Goal: Information Seeking & Learning: Learn about a topic

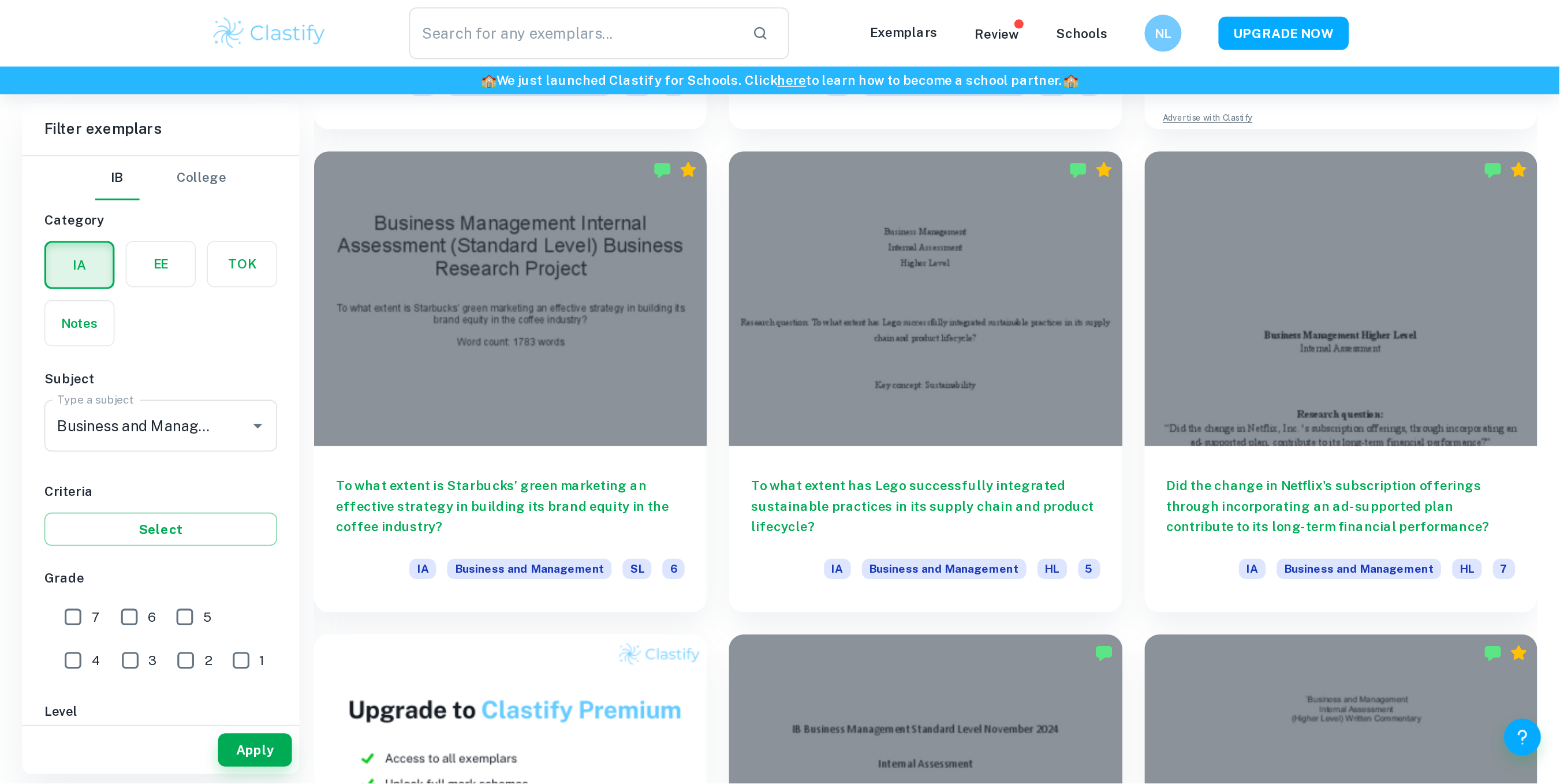
scroll to position [597, 0]
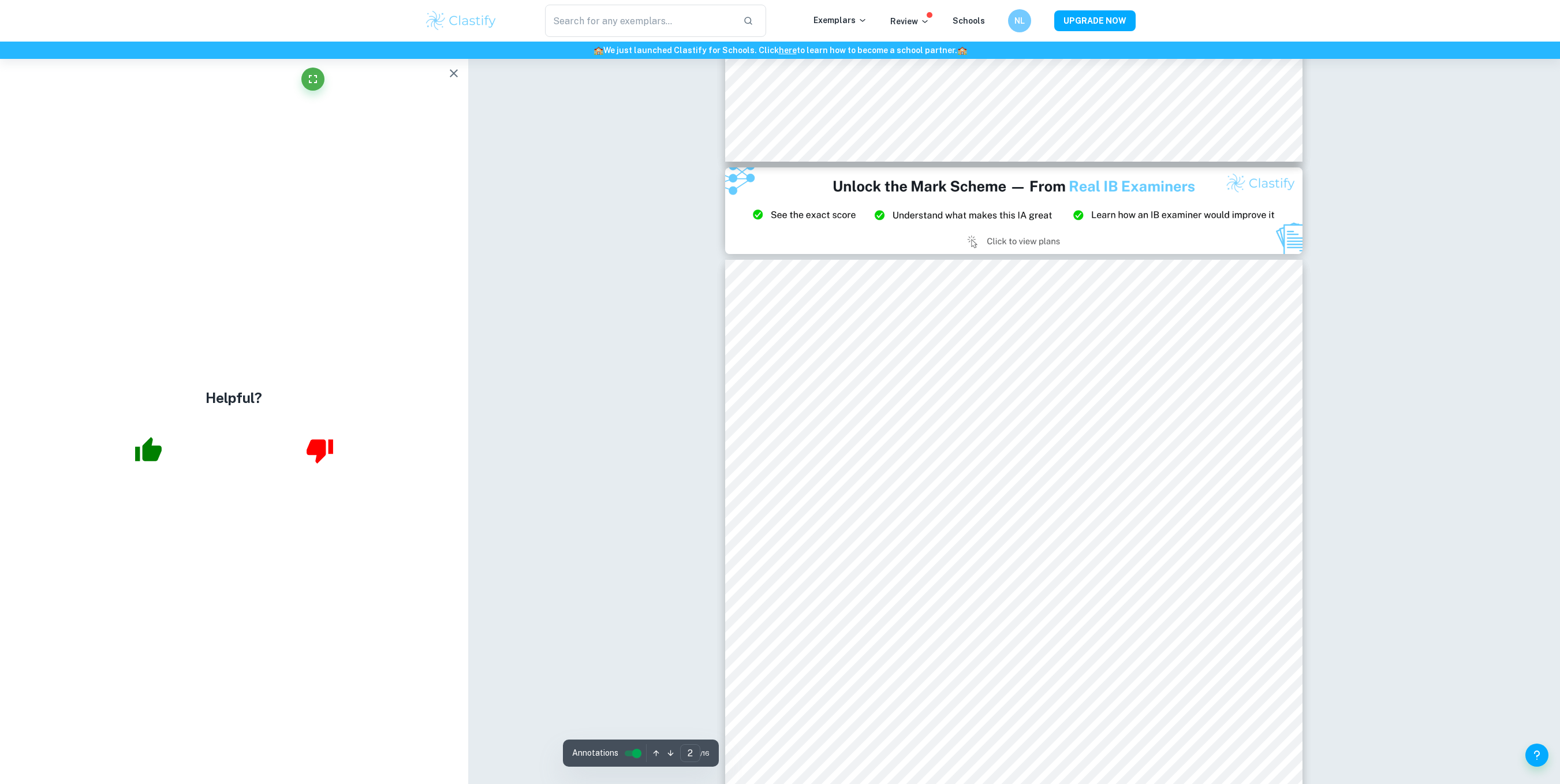
scroll to position [500, 0]
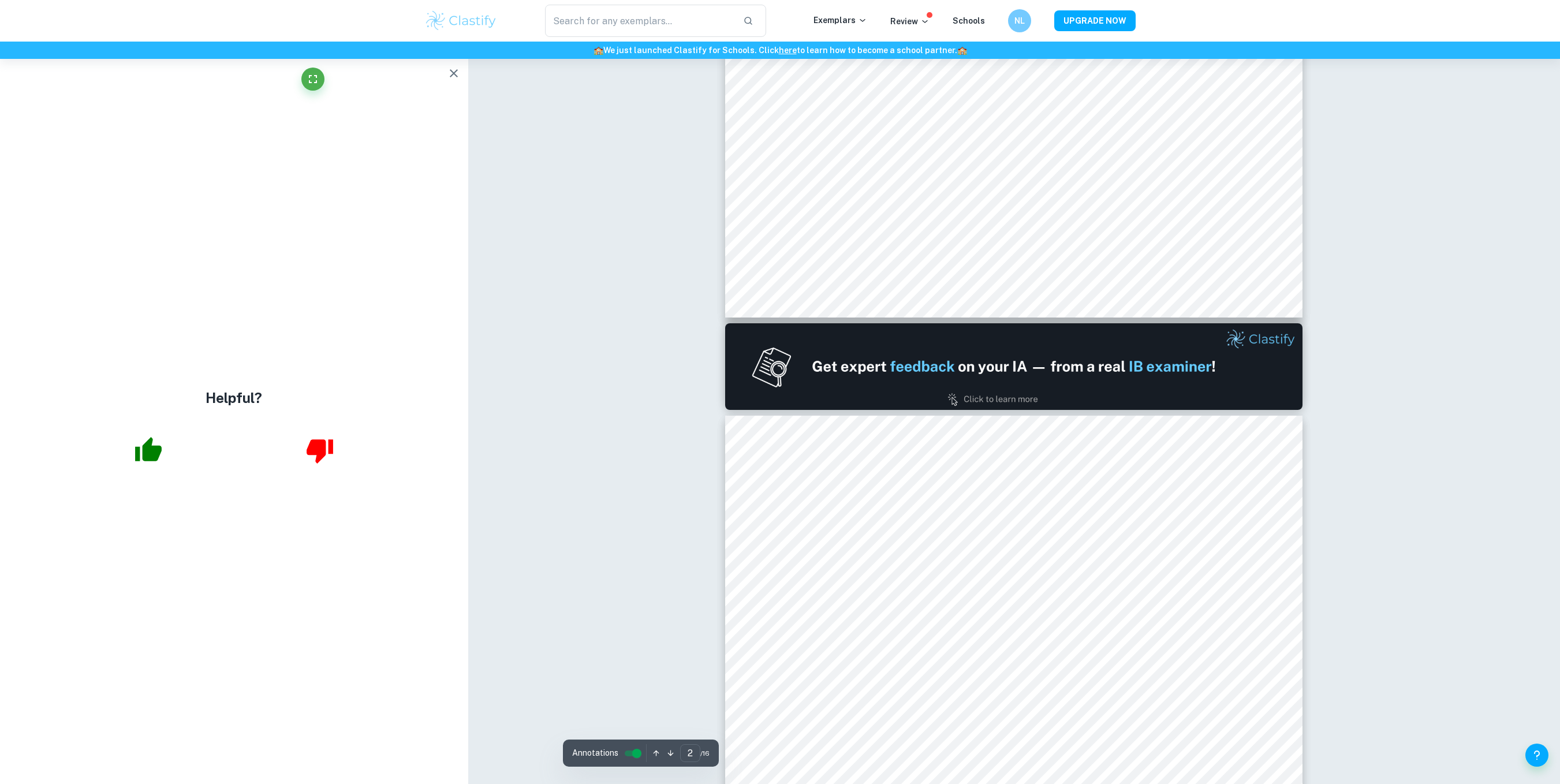
click at [453, 84] on button "button" at bounding box center [454, 74] width 24 height 24
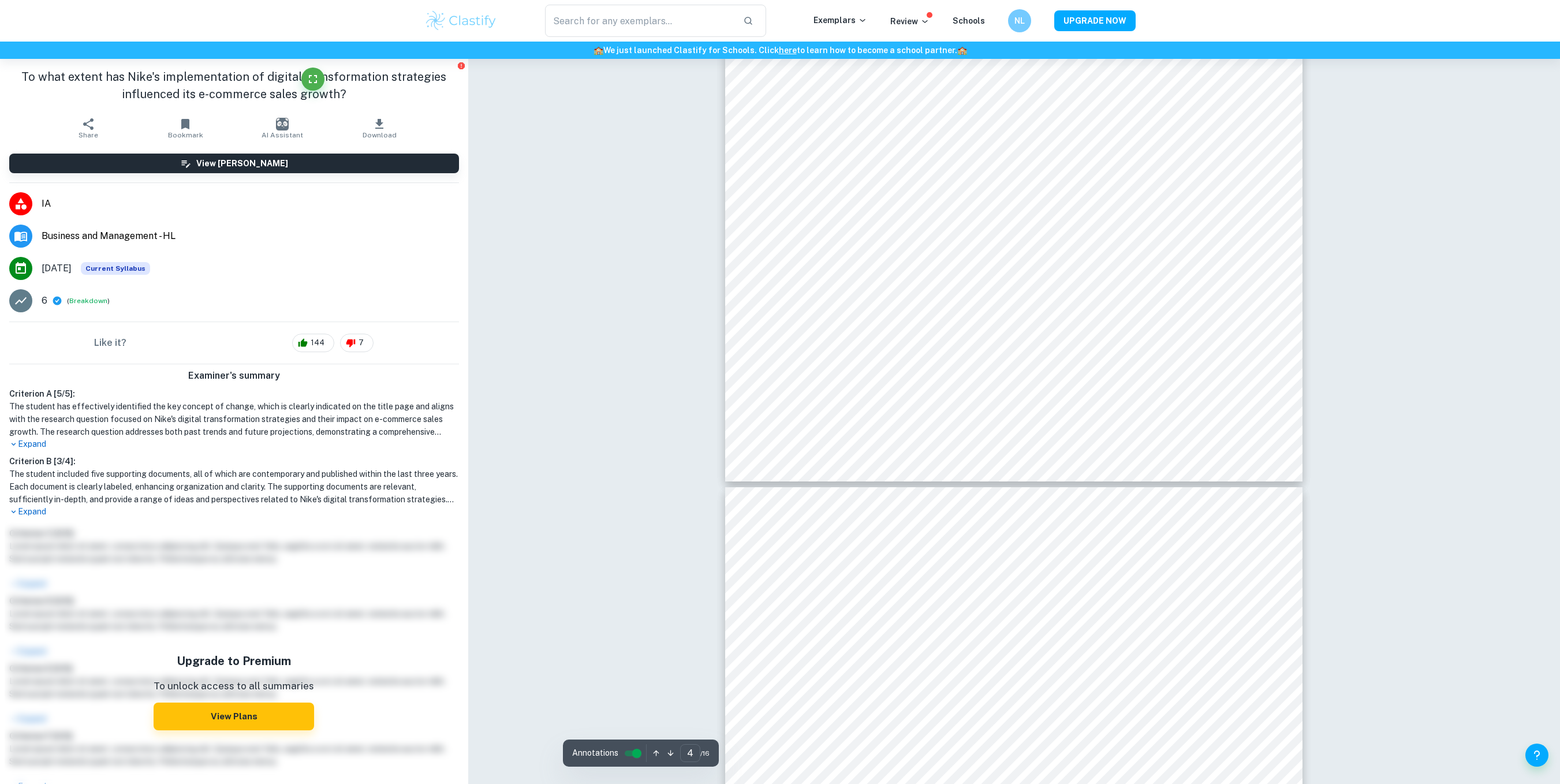
scroll to position [2502, 0]
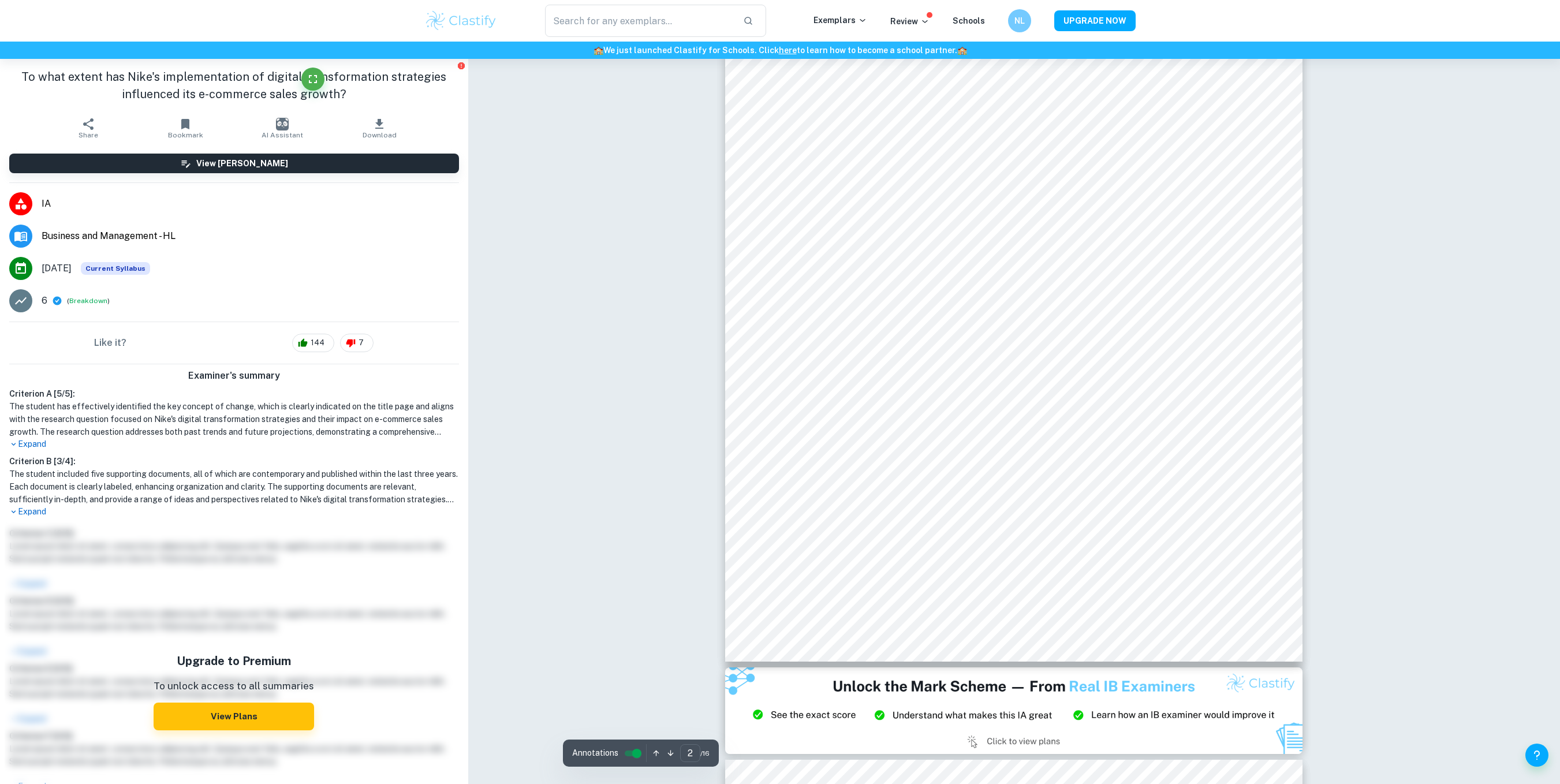
type input "1"
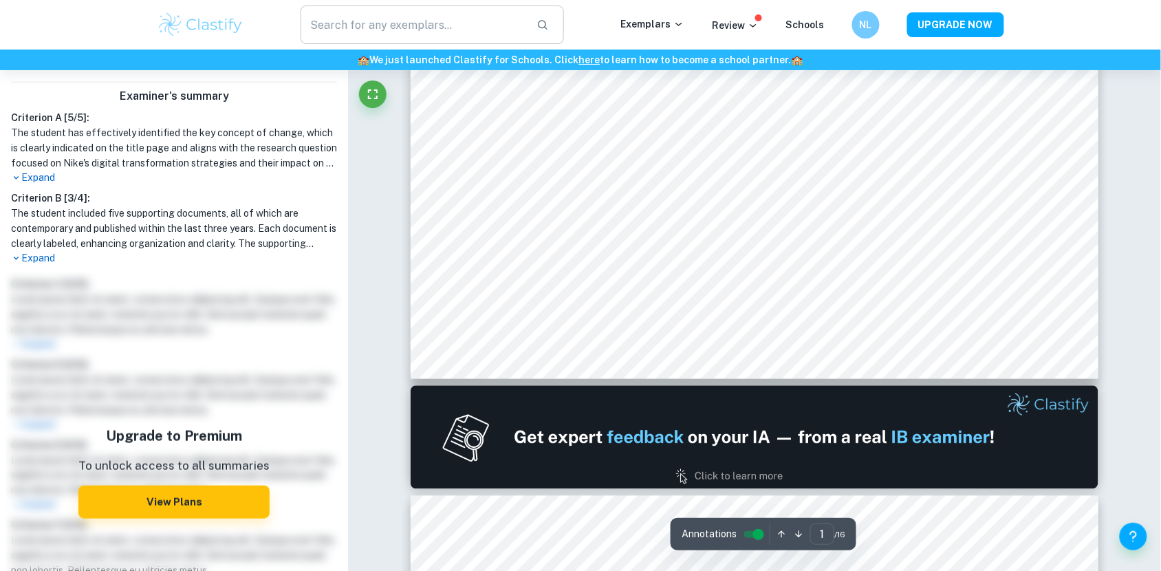
scroll to position [0, 0]
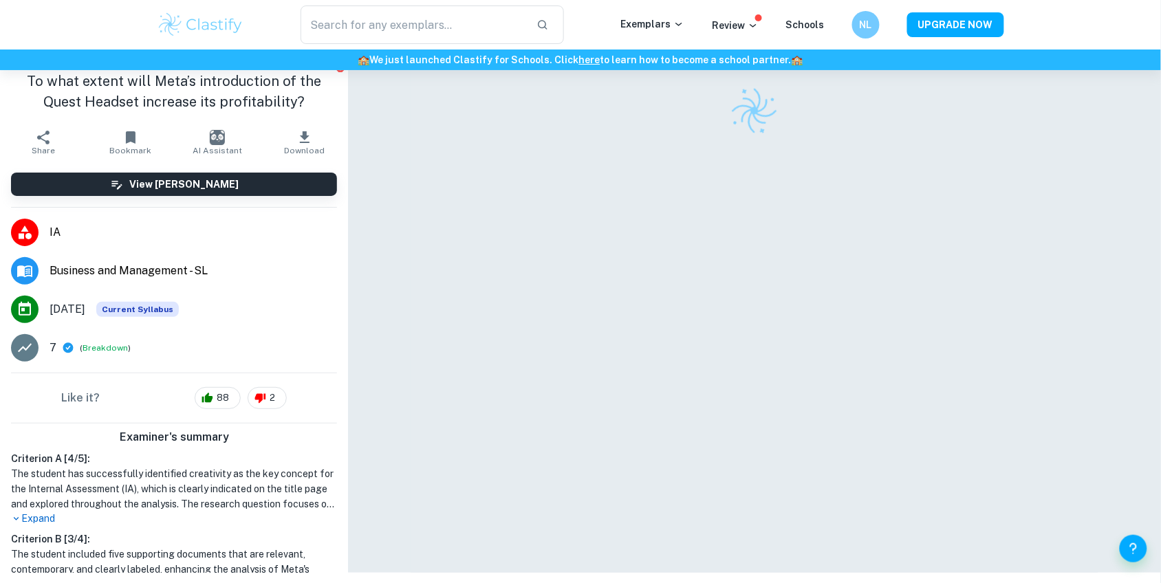
scroll to position [70, 0]
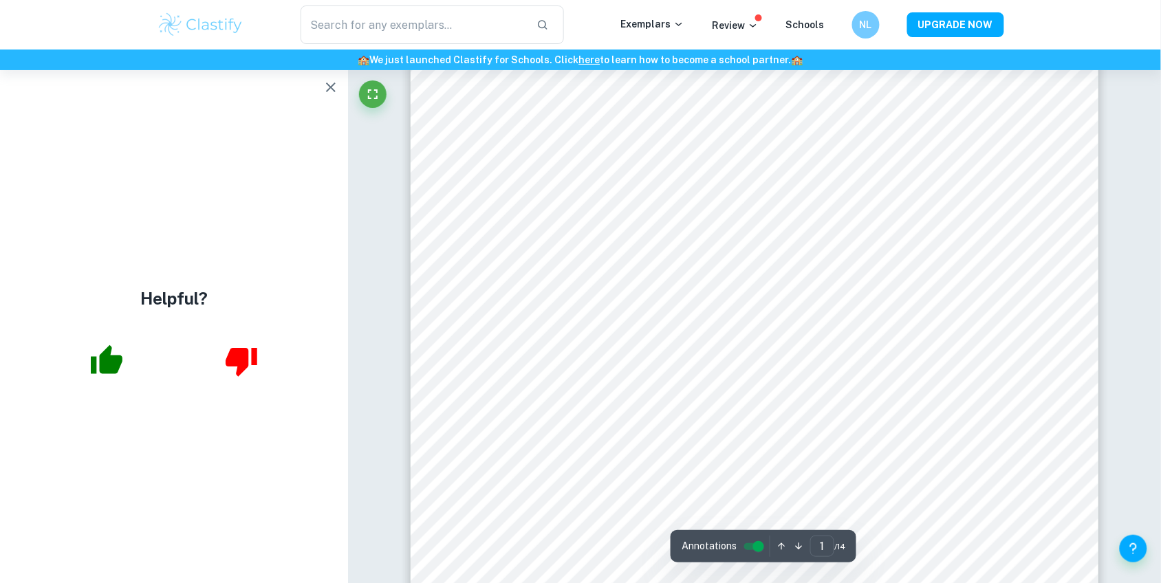
click at [332, 97] on button "button" at bounding box center [331, 88] width 28 height 28
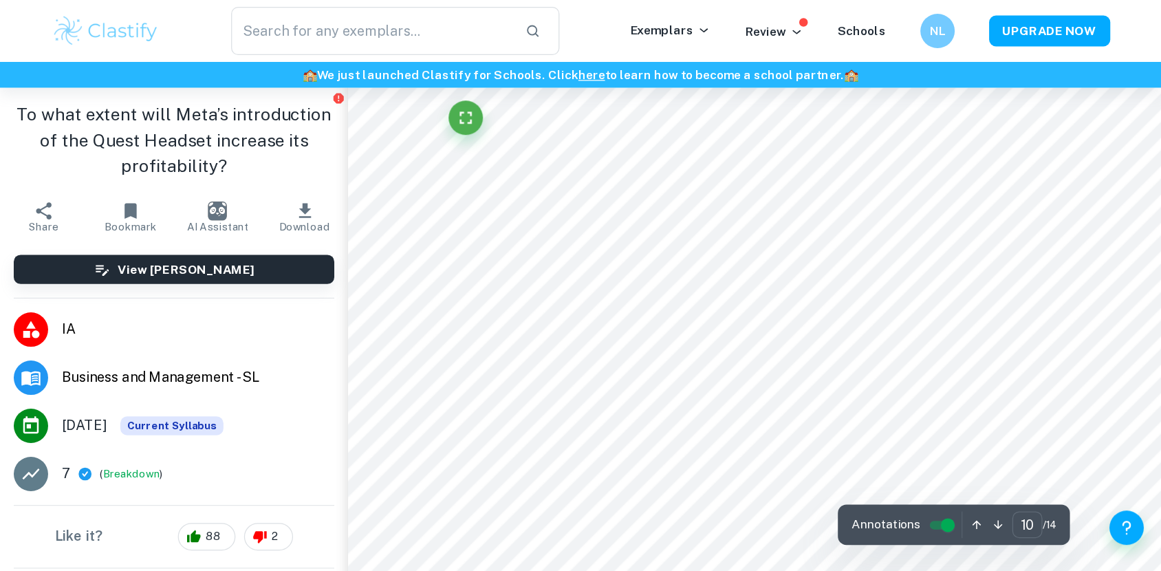
scroll to position [9471, 0]
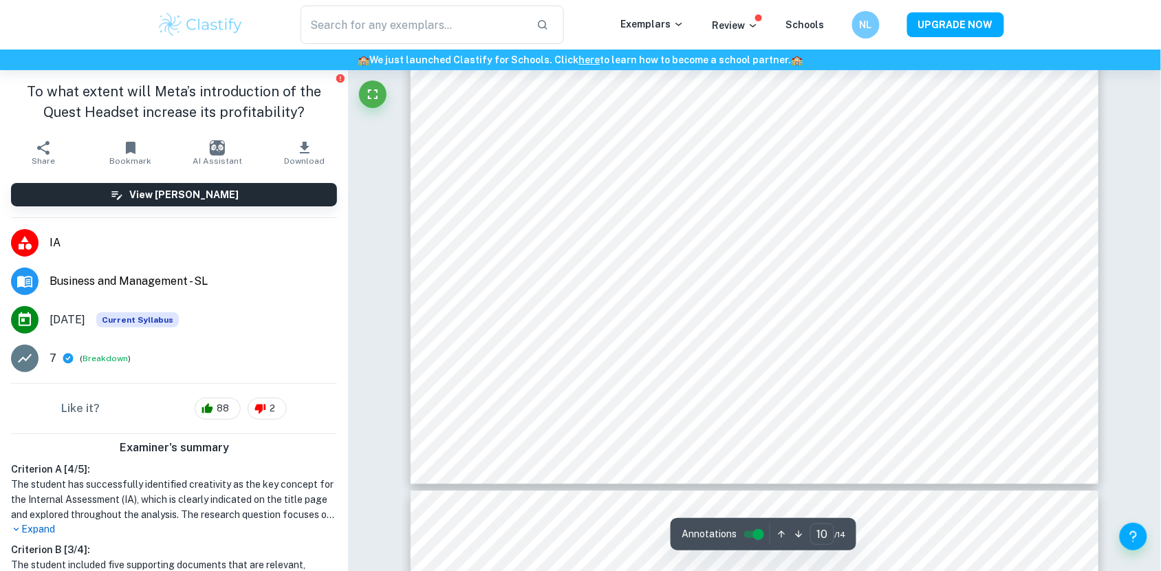
type input "9"
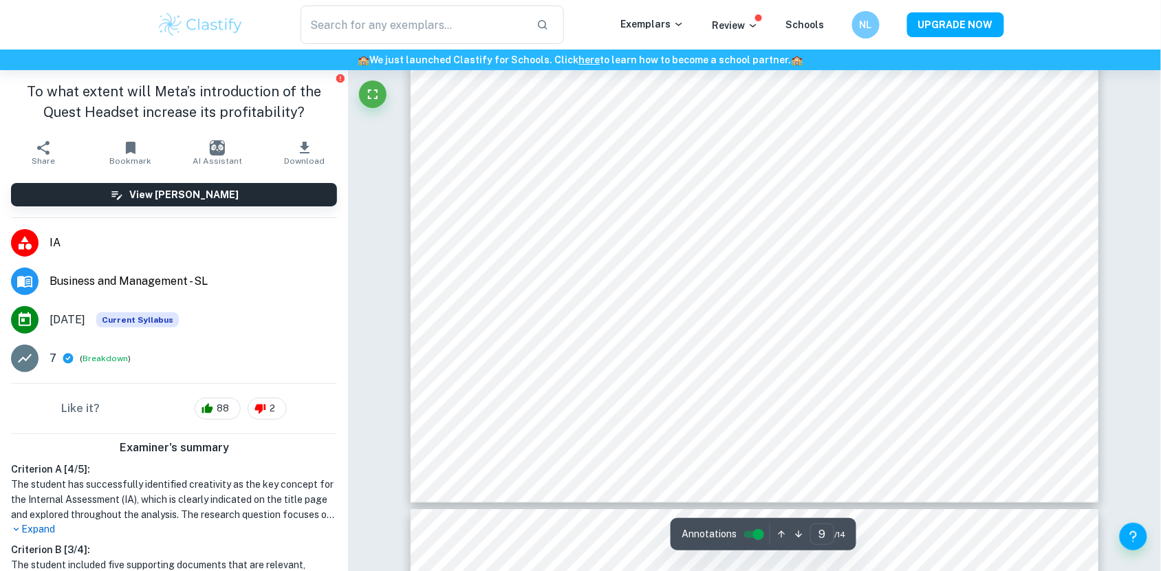
scroll to position [8354, 0]
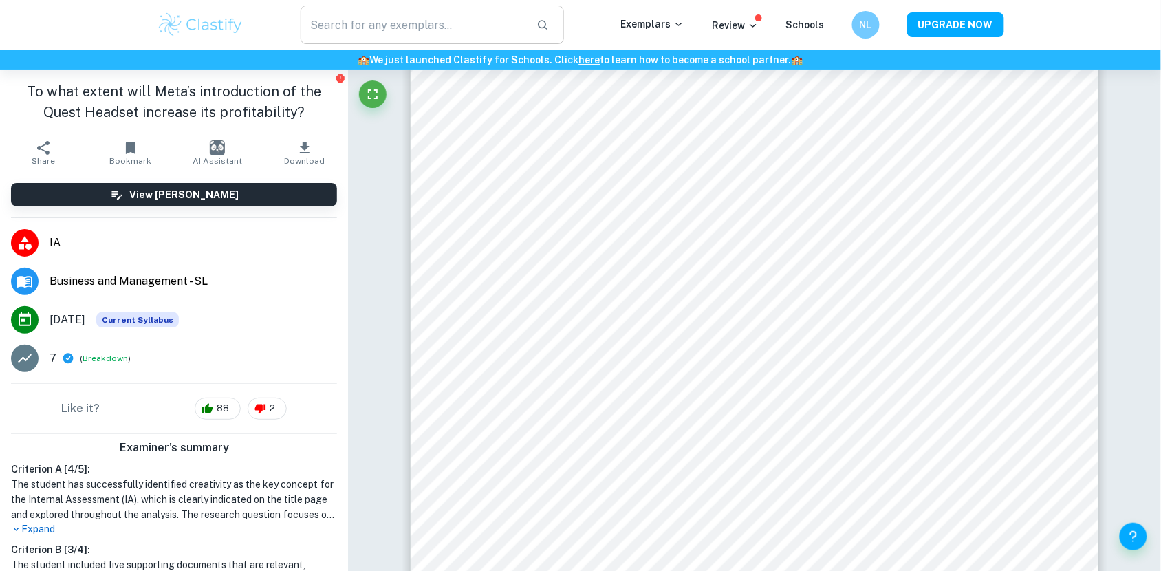
drag, startPoint x: 315, startPoint y: 279, endPoint x: 320, endPoint y: 34, distance: 244.2
click at [315, 279] on span "Business and Management - SL" at bounding box center [193, 281] width 287 height 17
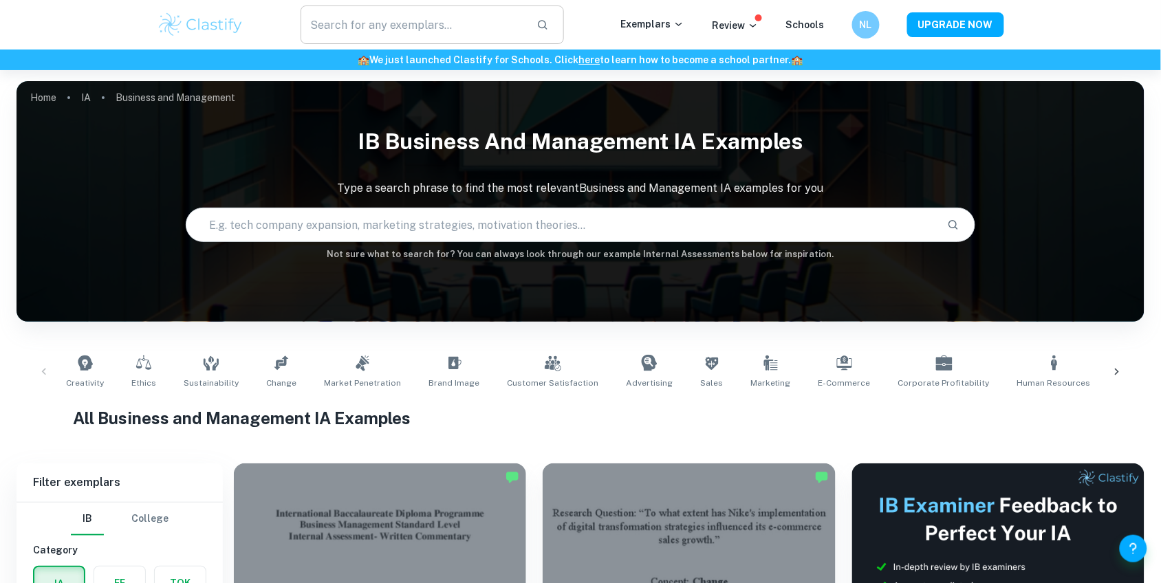
scroll to position [372, 0]
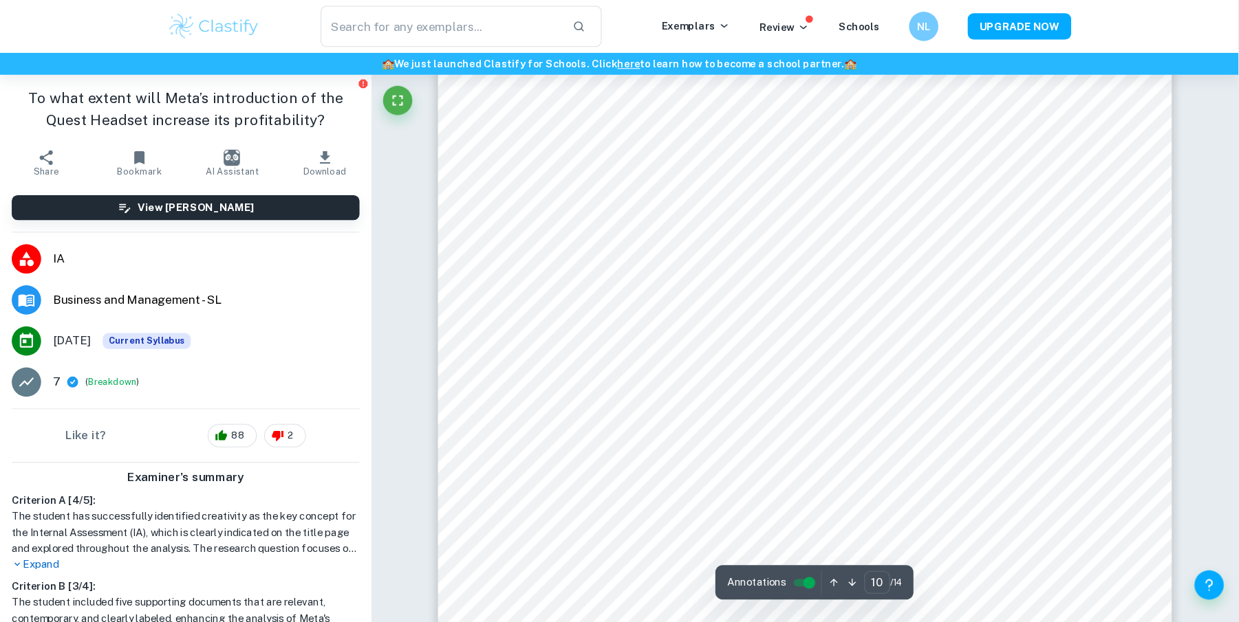
scroll to position [8941, 0]
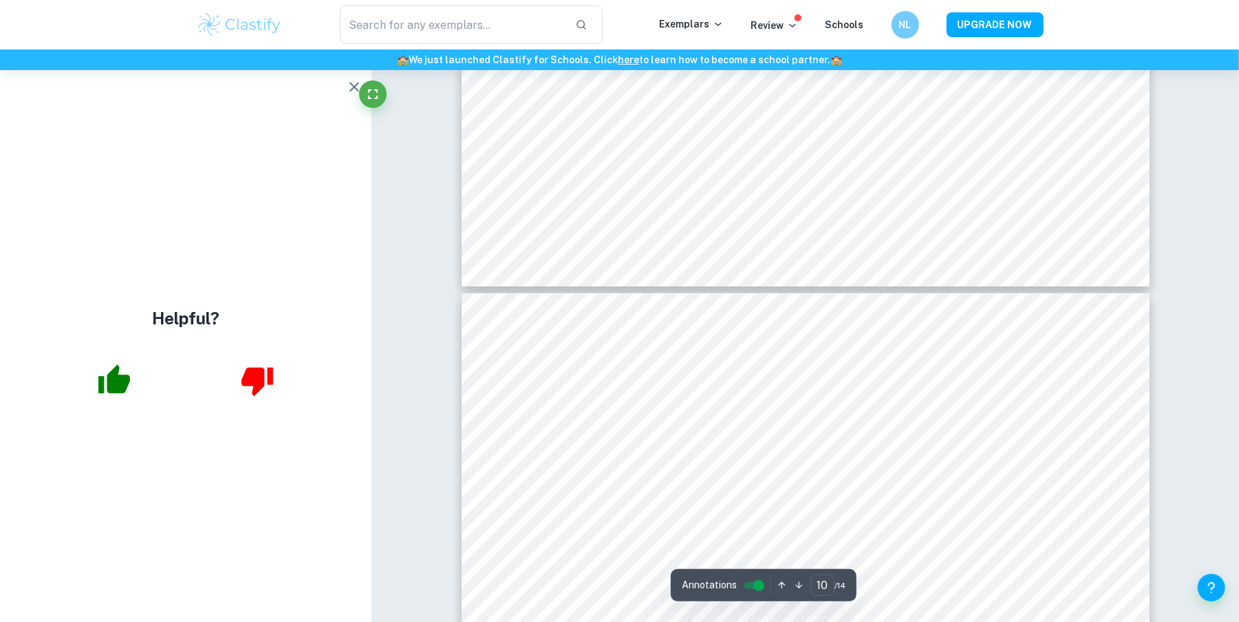
click at [362, 94] on icon "button" at bounding box center [354, 87] width 17 height 17
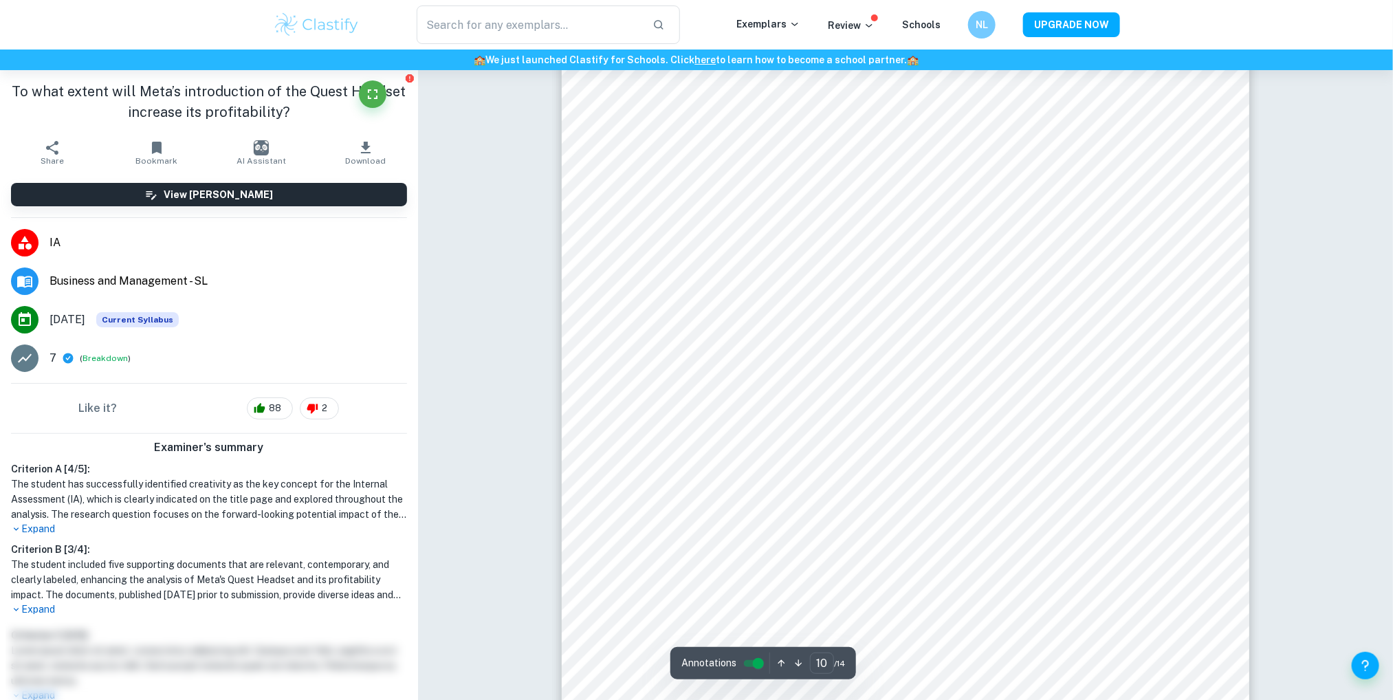
scroll to position [9271, 0]
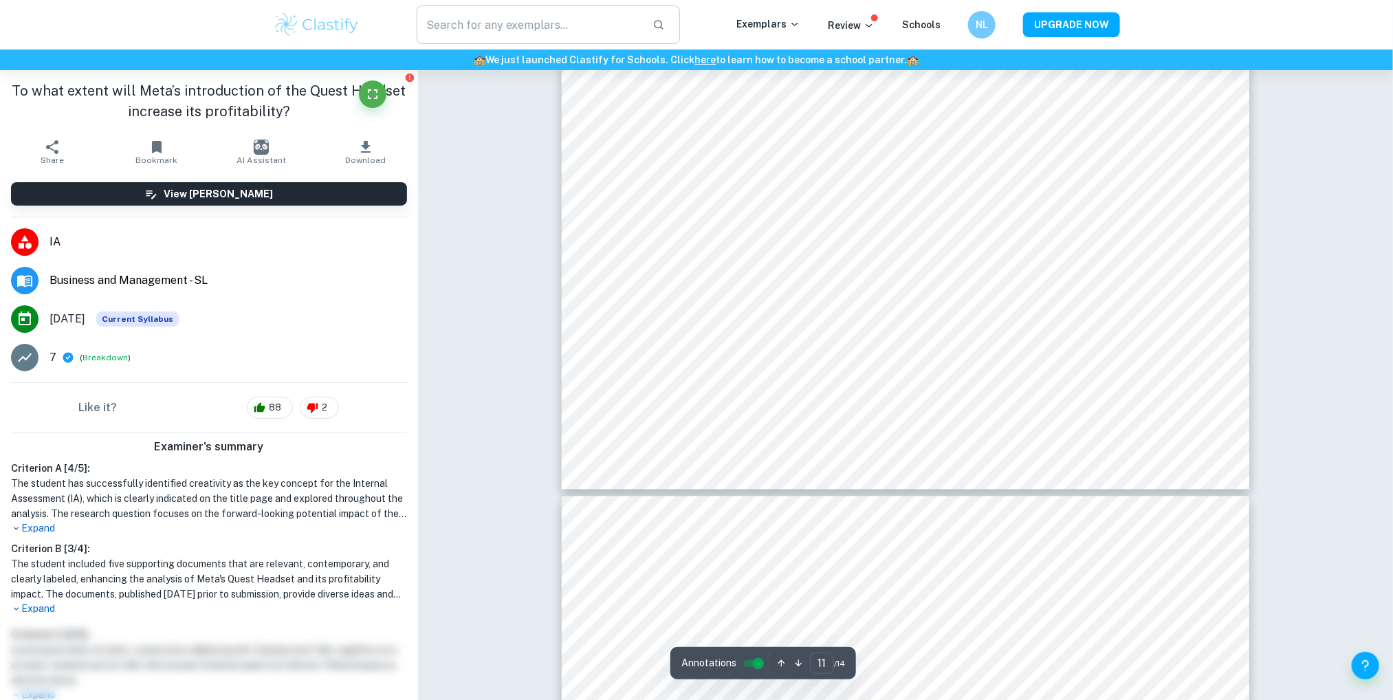
scroll to position [10166, 0]
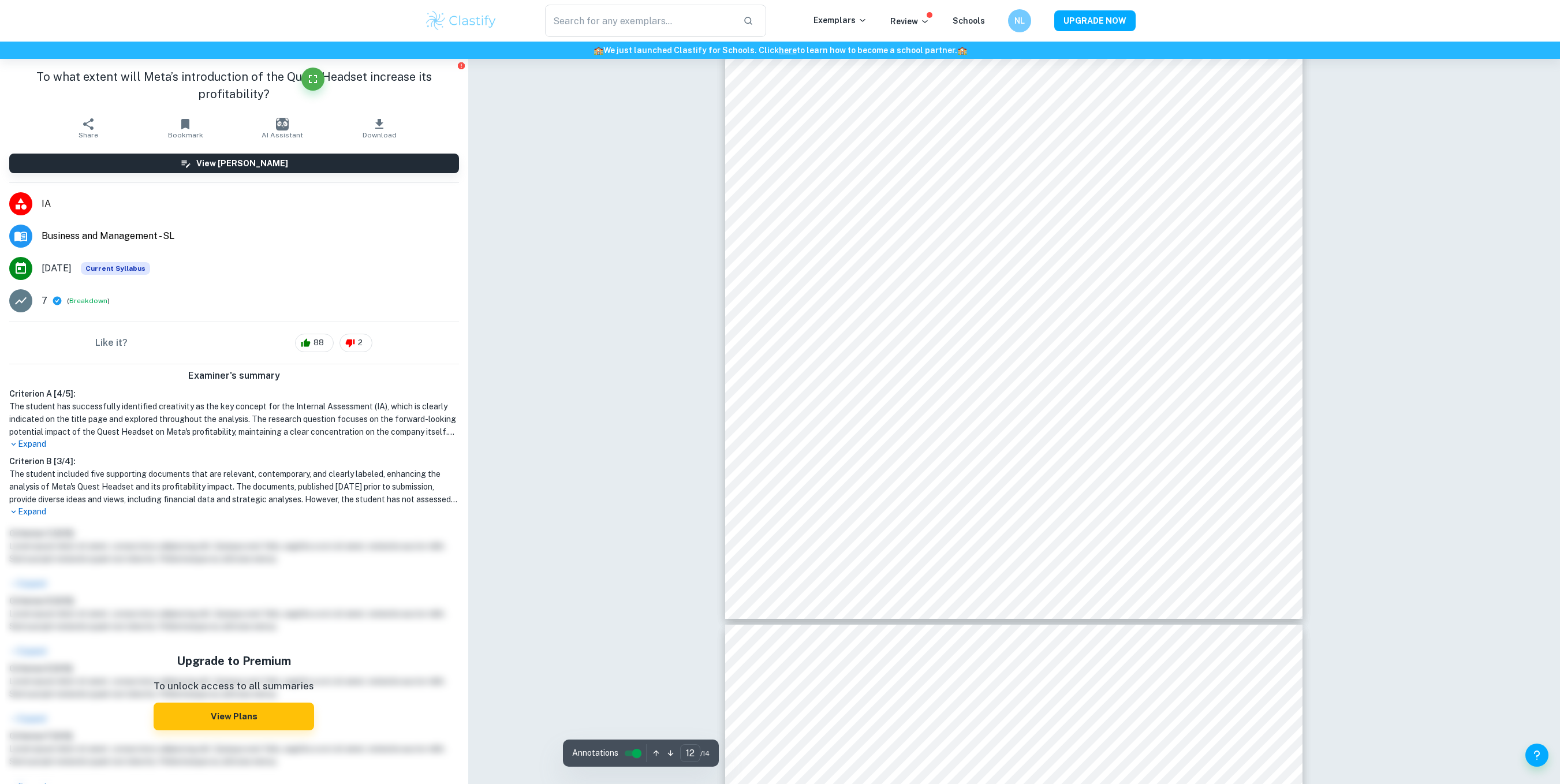
scroll to position [9585, 0]
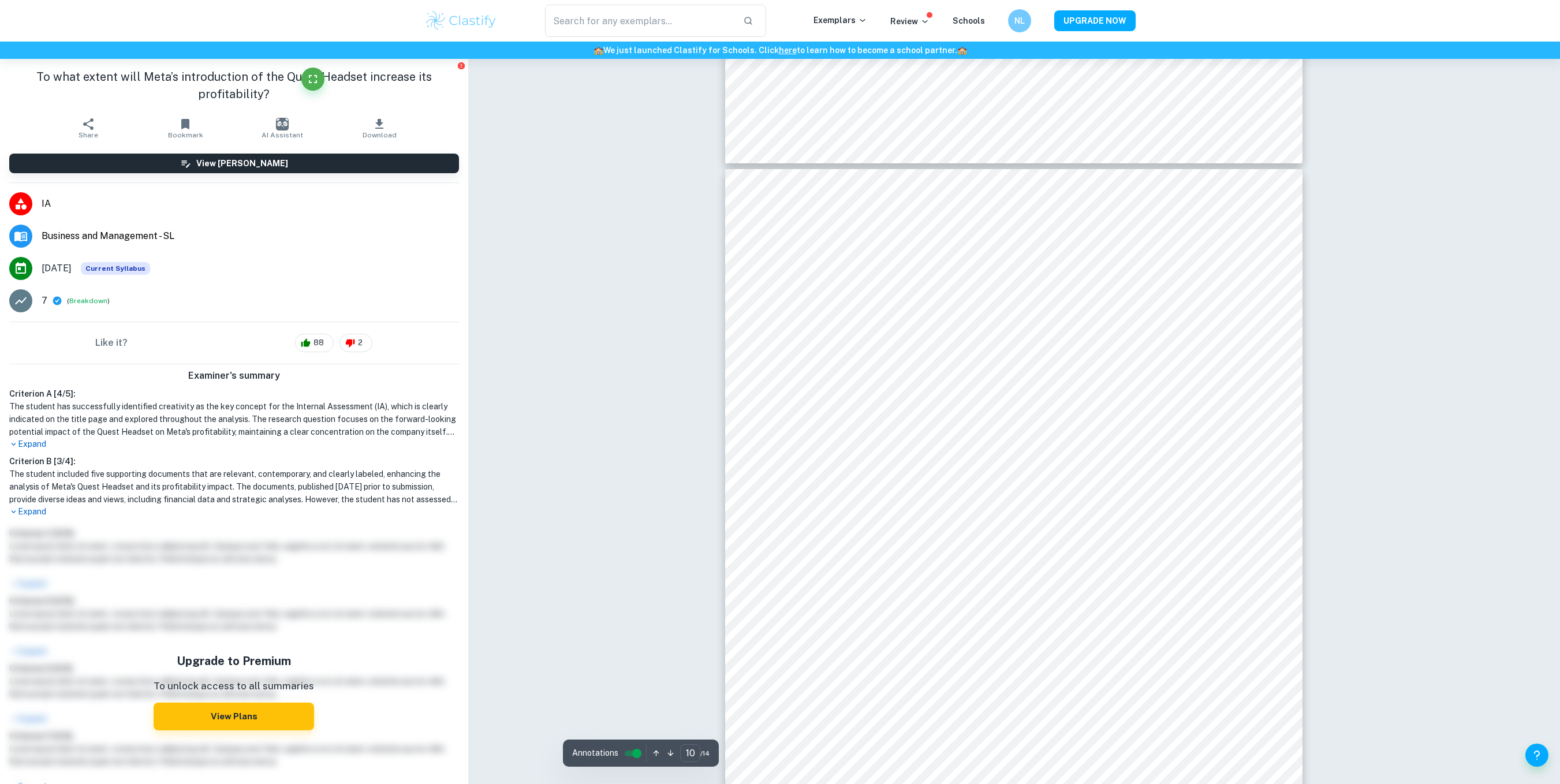
type input "9"
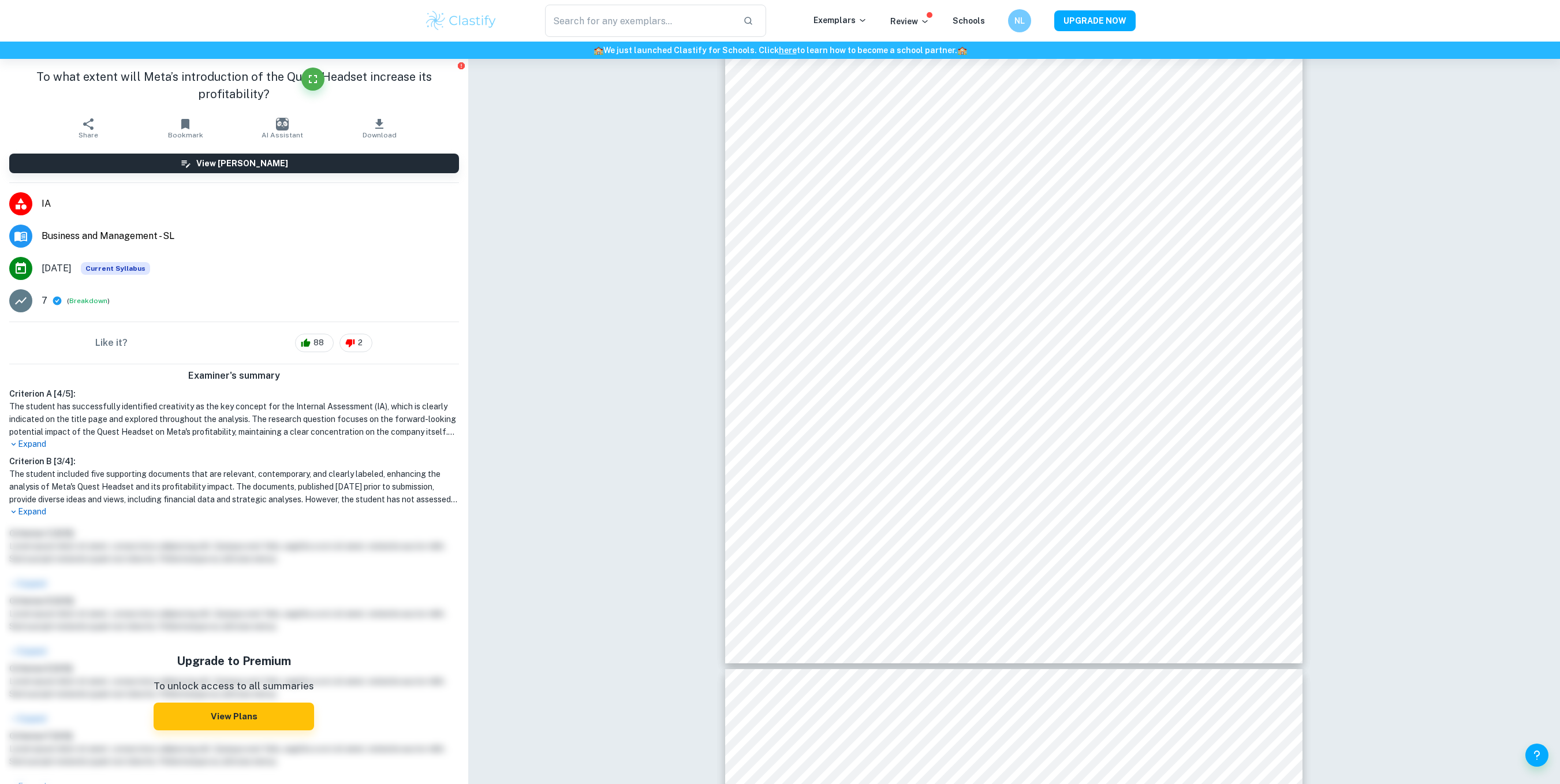
scroll to position [6583, 0]
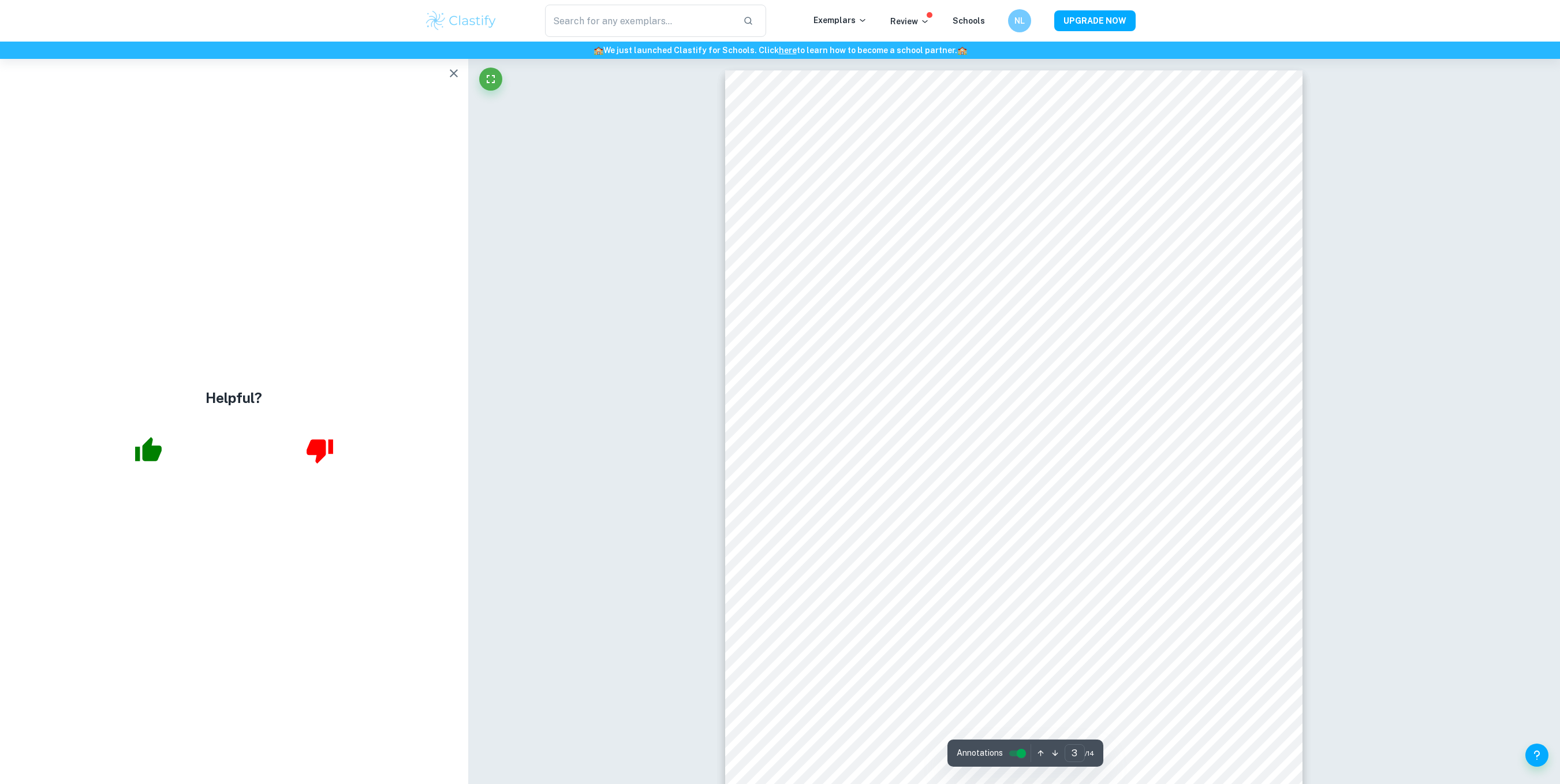
scroll to position [1501, 0]
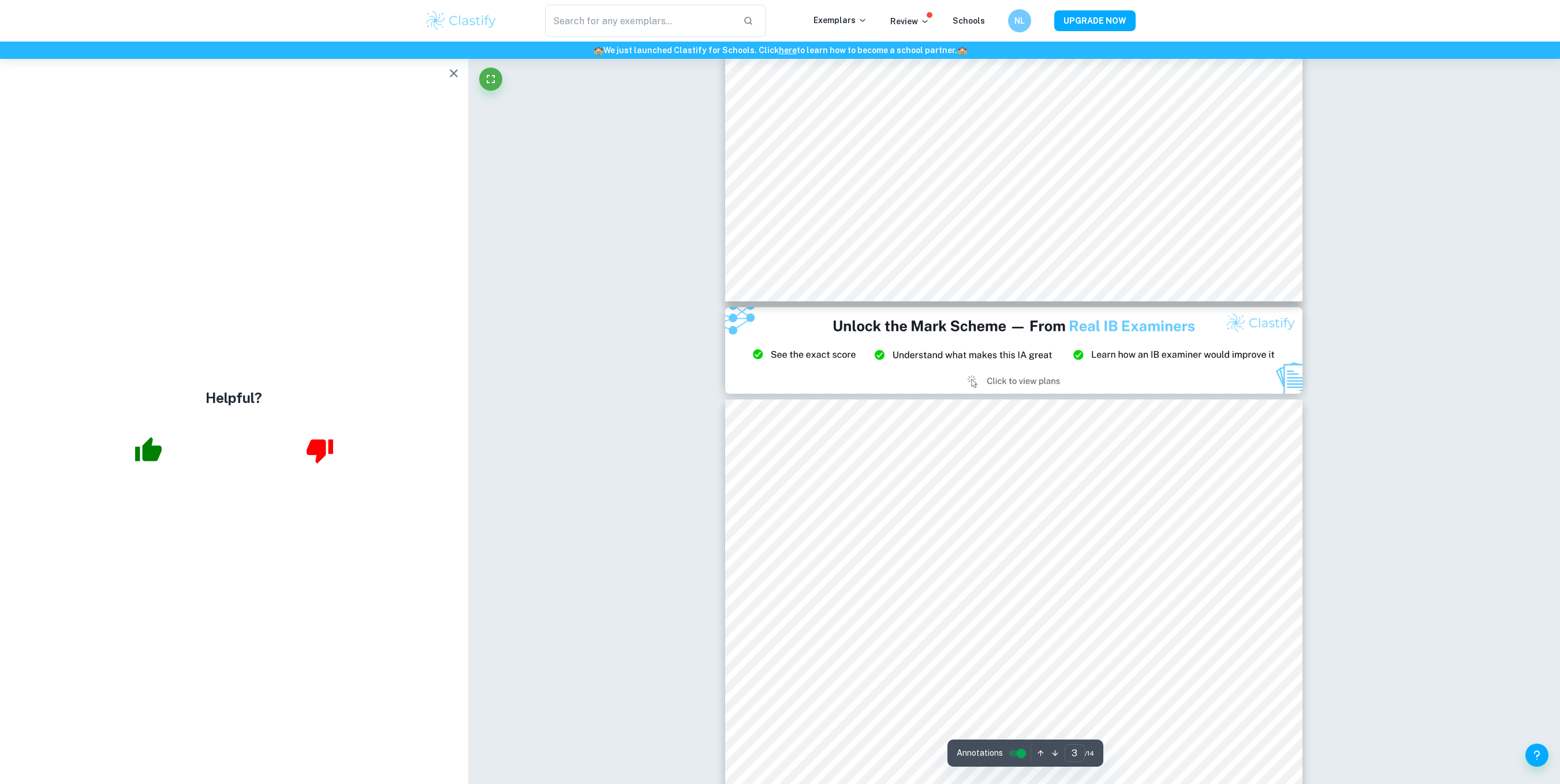
click at [447, 74] on icon "button" at bounding box center [453, 73] width 14 height 14
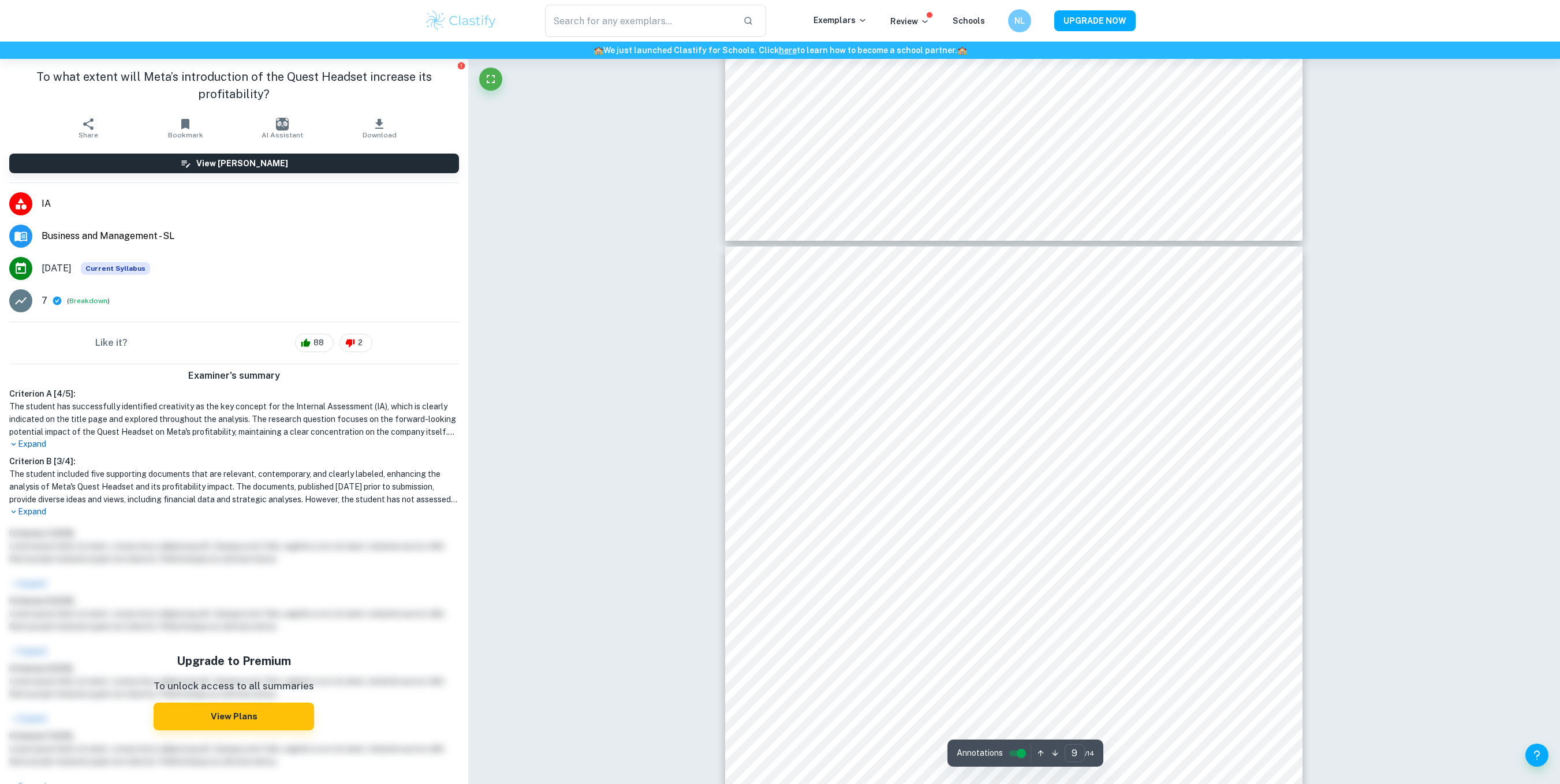
scroll to position [6505, 0]
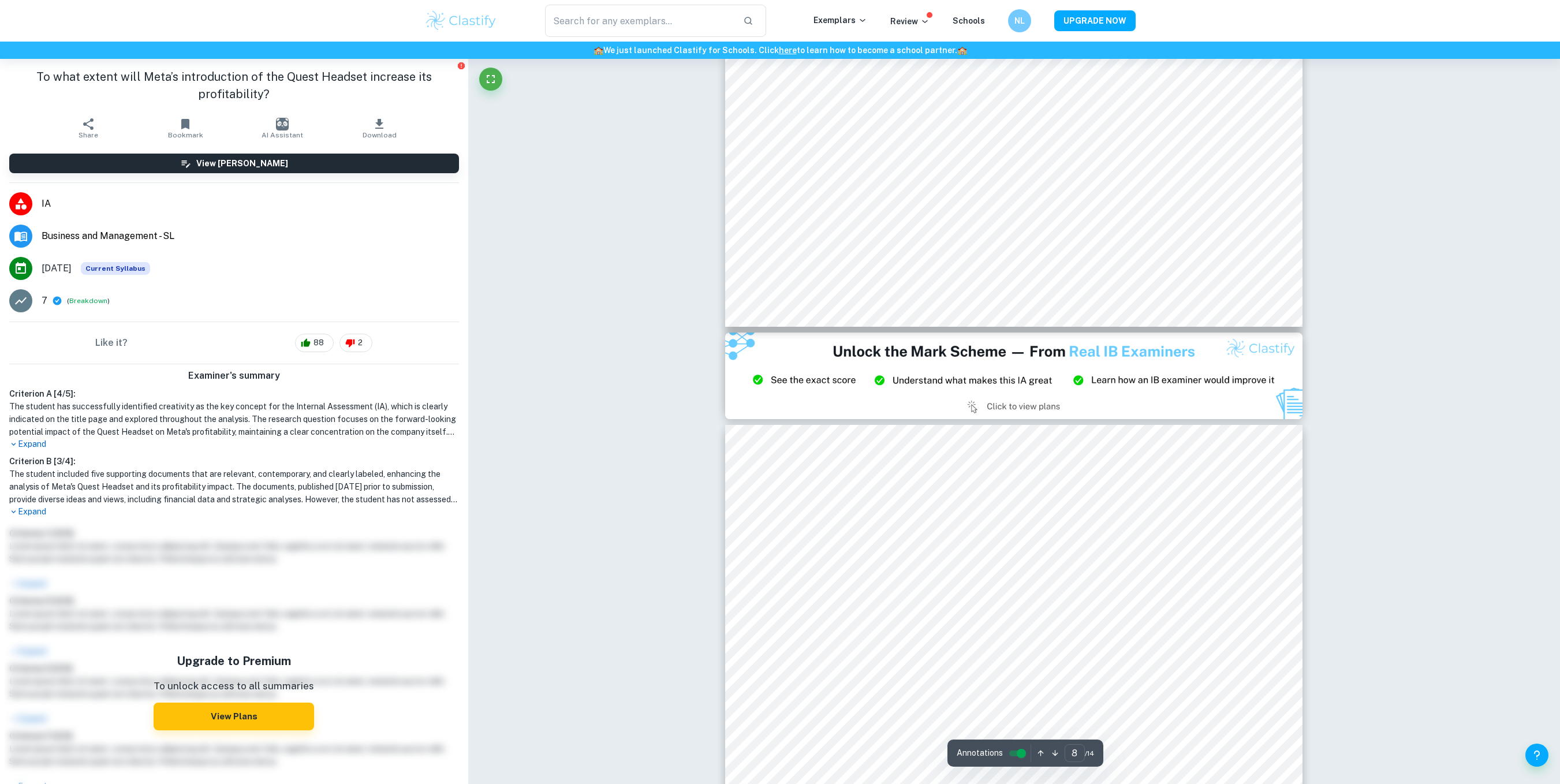
type input "9"
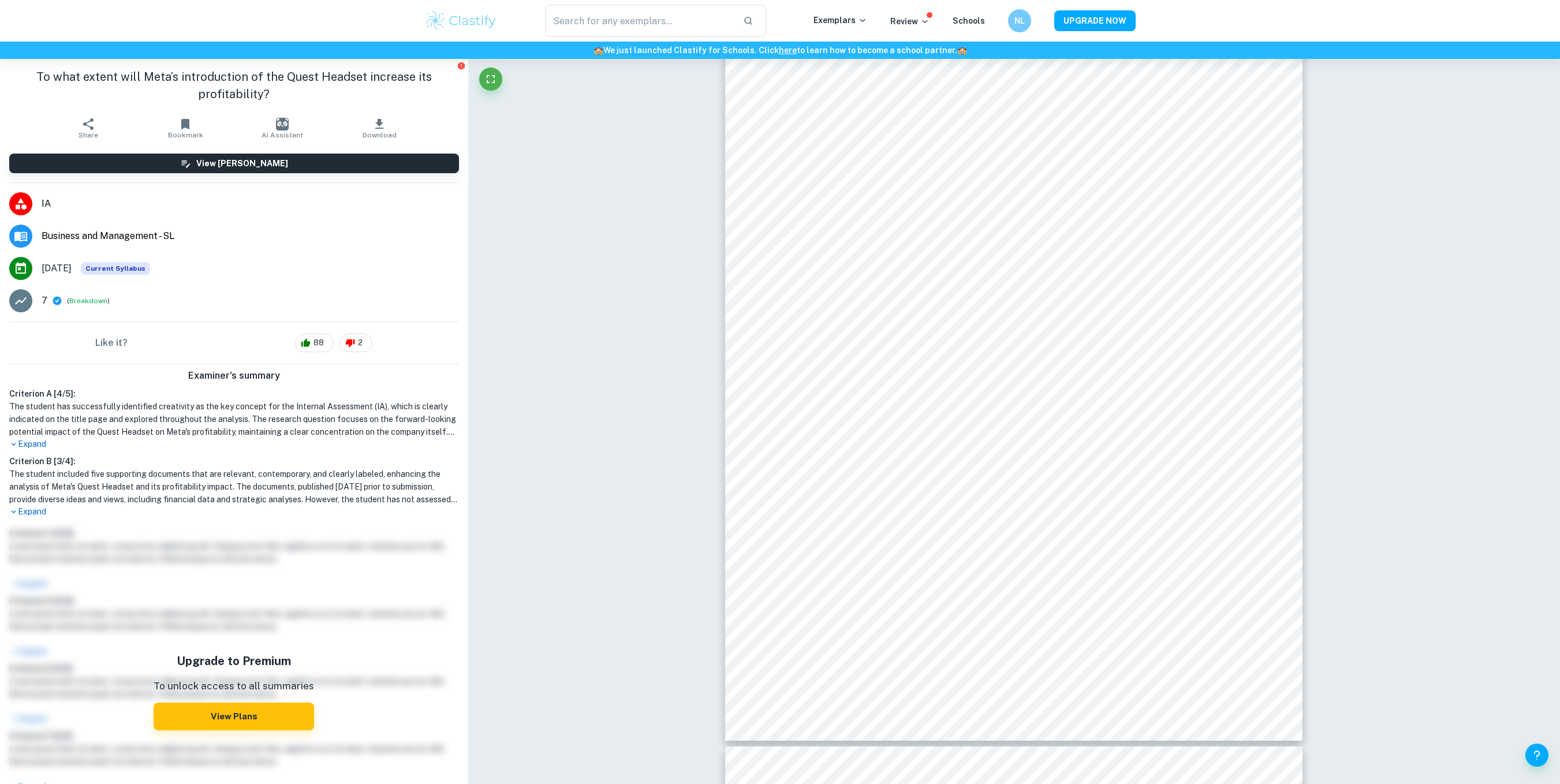
click at [329, 68] on h1 "To what extent will Meta’s introduction of the Quest Headset increase its profi…" at bounding box center [234, 85] width 450 height 34
drag, startPoint x: 283, startPoint y: 93, endPoint x: 24, endPoint y: 70, distance: 260.0
click at [24, 70] on h1 "To what extent will Meta’s introduction of the Quest Headset increase its profi…" at bounding box center [234, 85] width 450 height 34
copy h1 "To what extent will Meta’s introduction of the Quest Headset increase its profi…"
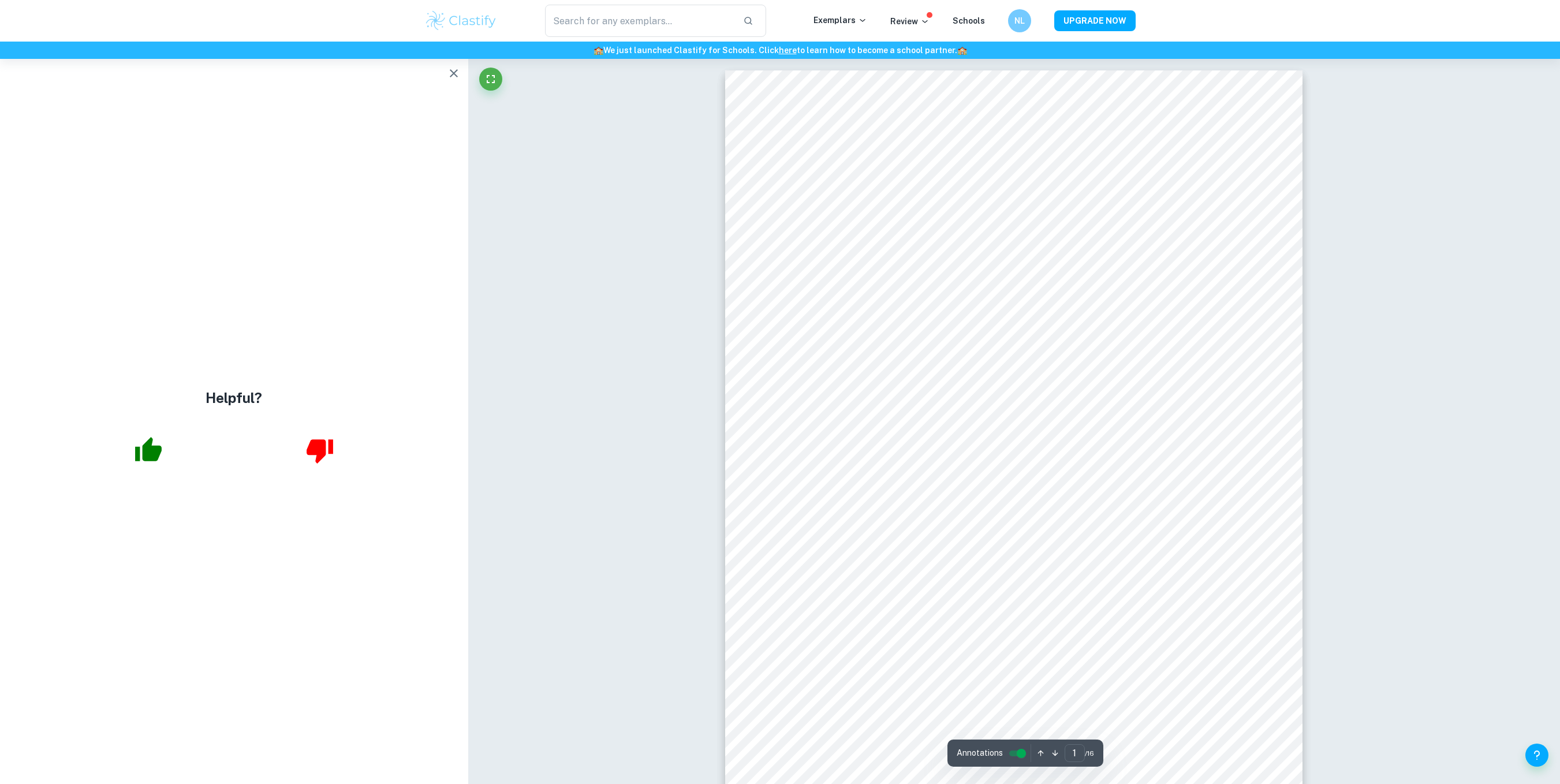
click at [448, 66] on icon "button" at bounding box center [453, 73] width 14 height 14
click at [440, 73] on div "Helpful?" at bounding box center [234, 421] width 469 height 725
click at [453, 62] on button "button" at bounding box center [454, 74] width 24 height 24
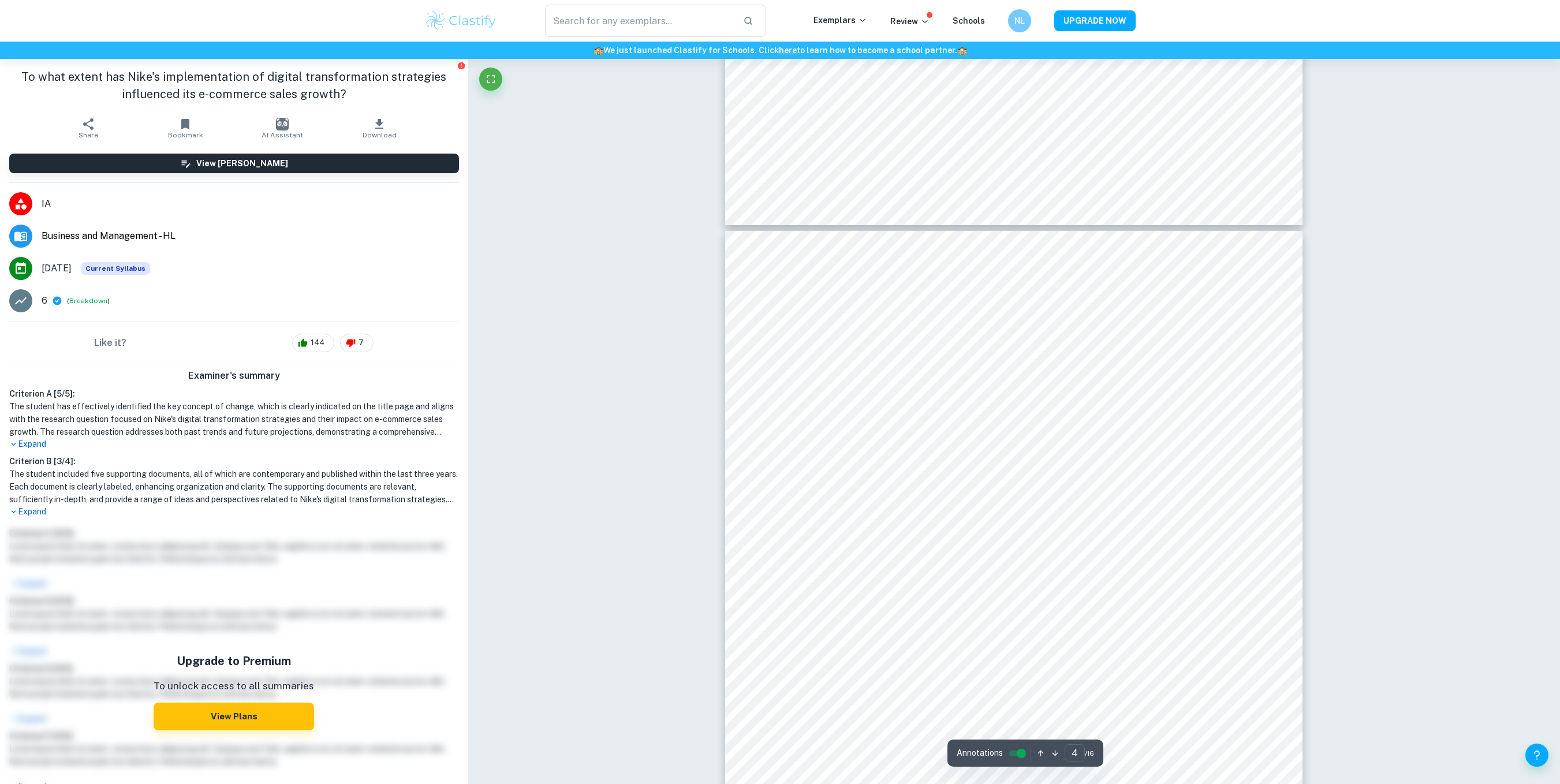
scroll to position [2264, 0]
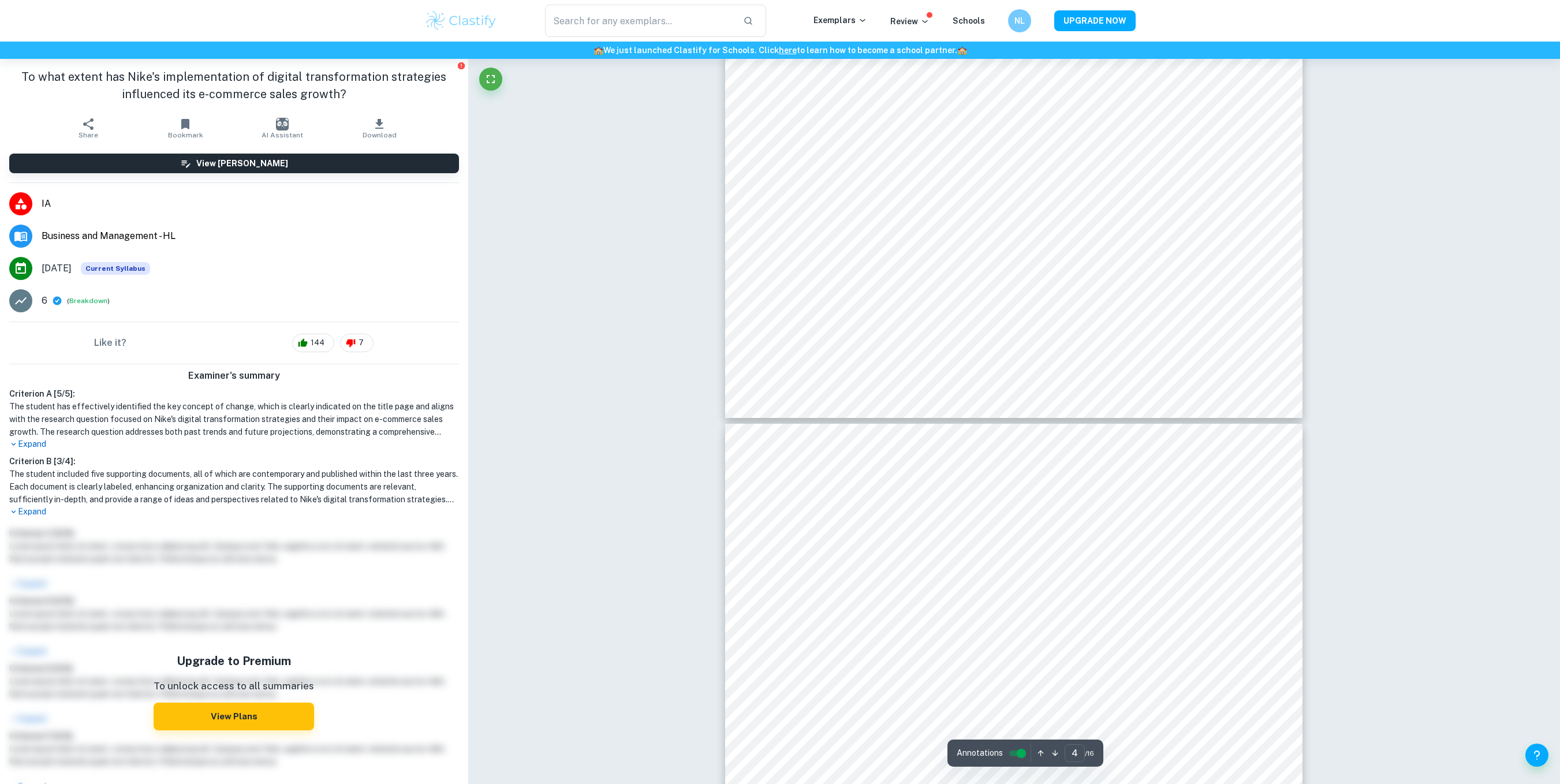
type input "3"
